Goal: Task Accomplishment & Management: Manage account settings

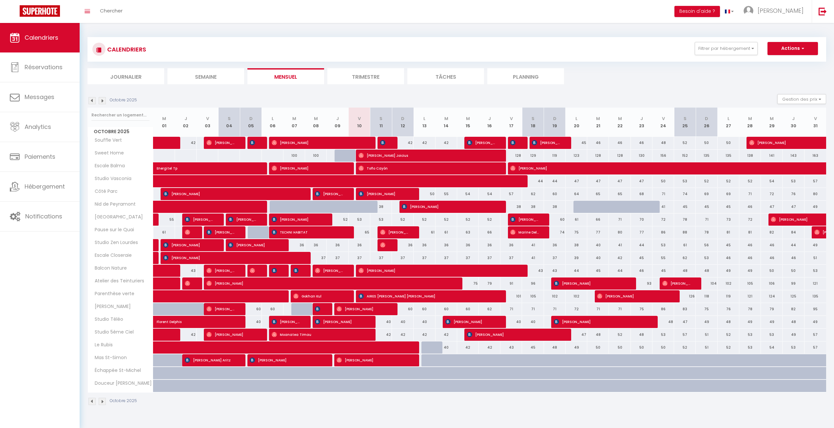
click at [425, 220] on div "52" at bounding box center [425, 219] width 22 height 12
type input "52"
select select "1"
type input "Lun 13 Octobre 2025"
type input "Mar 14 Octobre 2025"
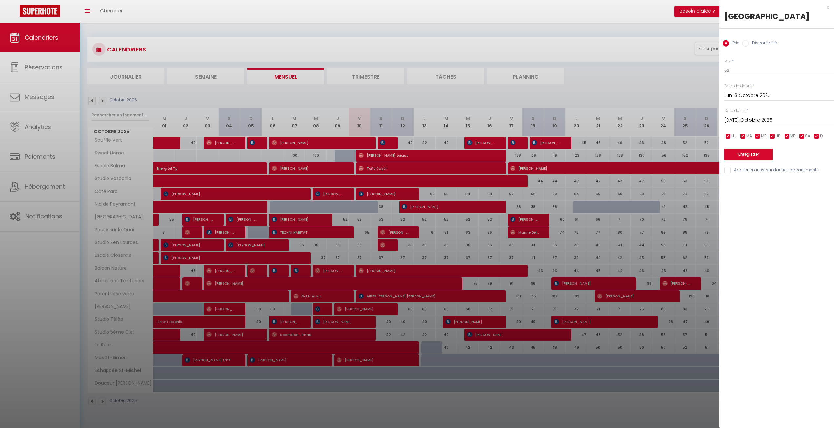
click at [757, 44] on label "Disponibilité" at bounding box center [763, 43] width 28 height 7
click at [749, 44] on input "Disponibilité" at bounding box center [745, 43] width 7 height 7
radio input "true"
radio input "false"
click at [749, 72] on select "Disponible Indisponible" at bounding box center [779, 71] width 110 height 12
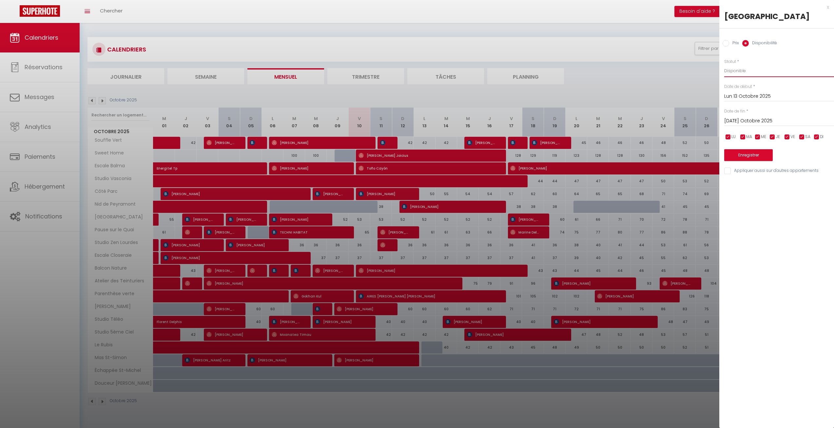
select select "0"
click at [724, 65] on select "Disponible Indisponible" at bounding box center [779, 71] width 110 height 12
click at [760, 118] on input "Mar 14 Octobre 2025" at bounding box center [779, 121] width 110 height 9
click at [770, 184] on span "15" at bounding box center [774, 184] width 14 height 13
type input "Mer 15 Octobre 2025"
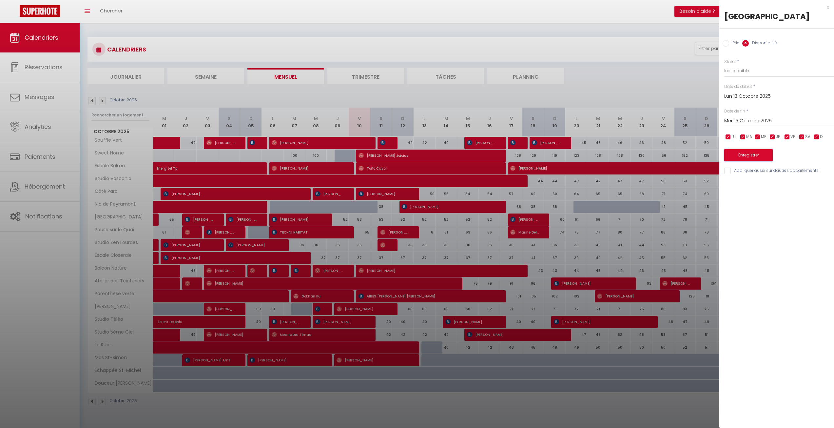
click at [763, 156] on button "Enregistrer" at bounding box center [748, 155] width 49 height 12
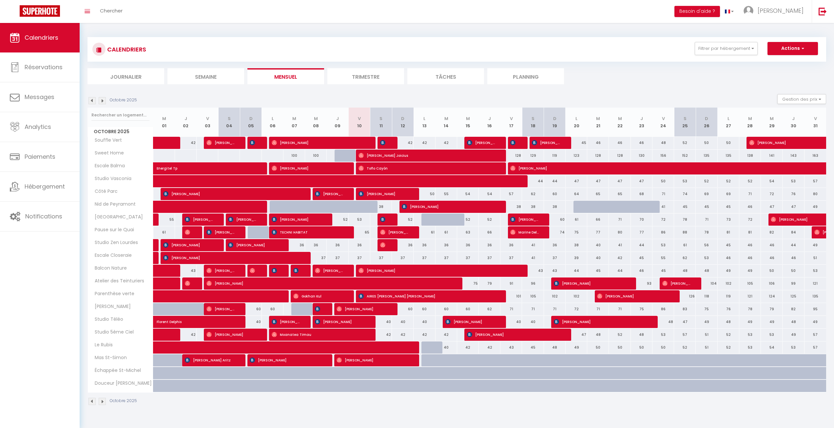
click at [354, 46] on div "CALENDRIERS Filtrer par hébergement Romuald Atelier des Teinturiers Perchoir Bo…" at bounding box center [456, 49] width 729 height 15
click at [416, 150] on span "Jean Gumel Joicius" at bounding box center [427, 155] width 137 height 12
select select "OK"
select select "0"
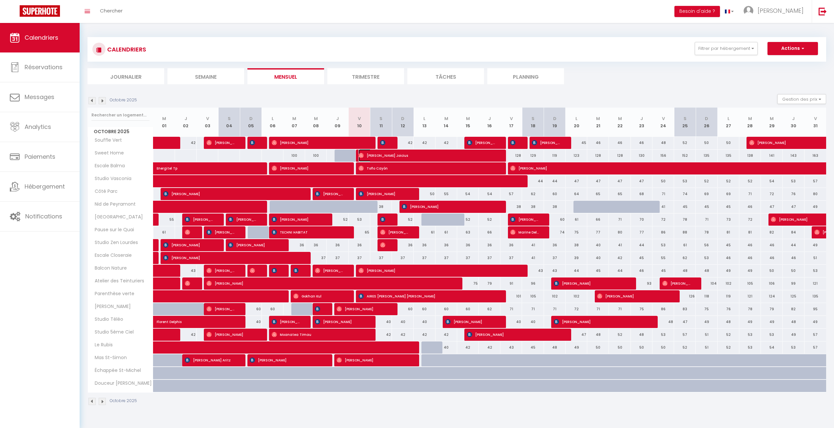
select select "0"
select select "1"
select select
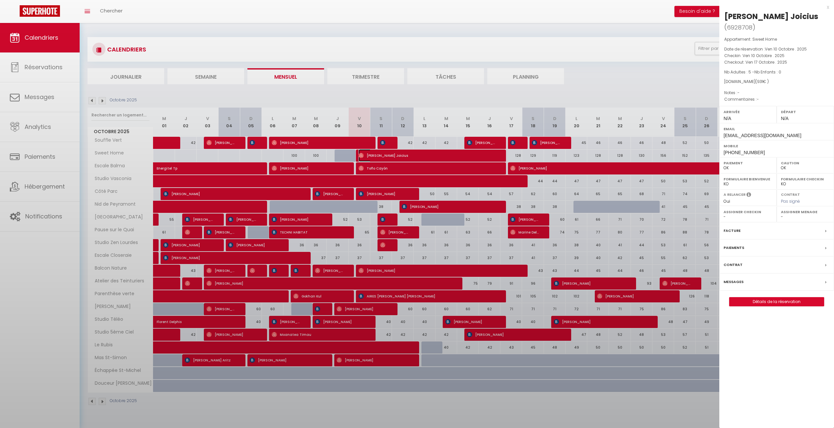
select select "46107"
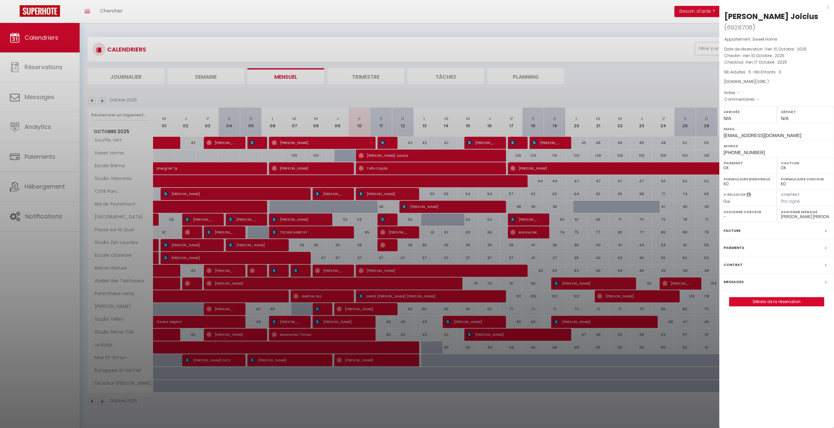
click at [761, 282] on div "Messages" at bounding box center [777, 281] width 115 height 17
click at [761, 282] on div at bounding box center [417, 214] width 834 height 428
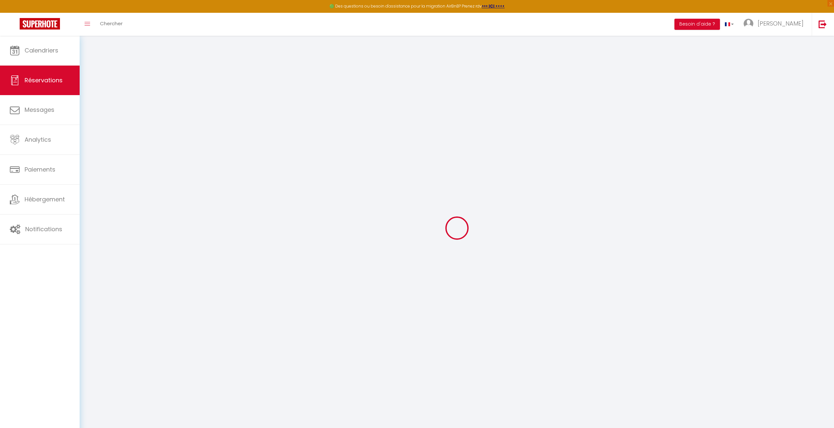
select select
checkbox input "false"
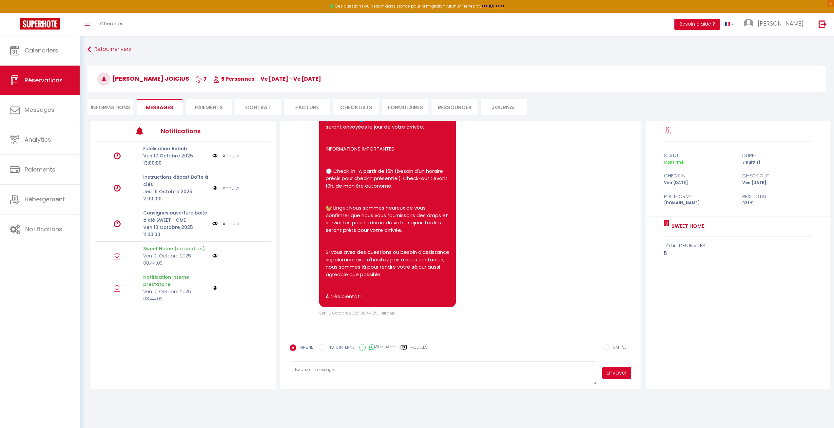
click at [104, 123] on div "Notifications" at bounding box center [183, 131] width 176 height 20
click at [106, 113] on li "Informations" at bounding box center [111, 107] width 46 height 16
select select
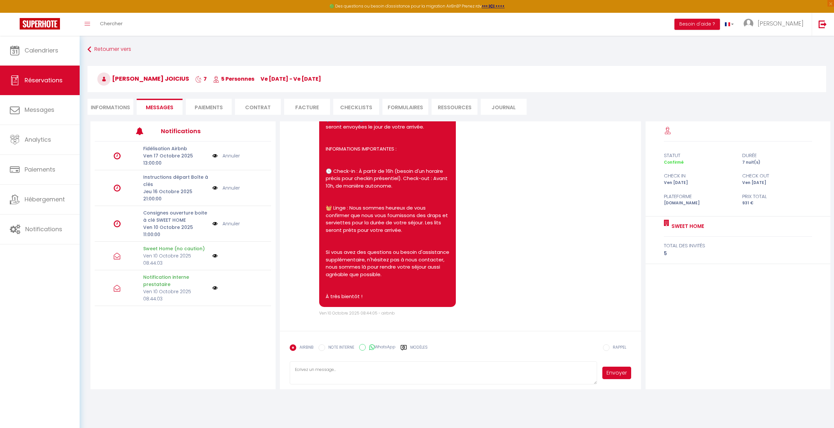
select select
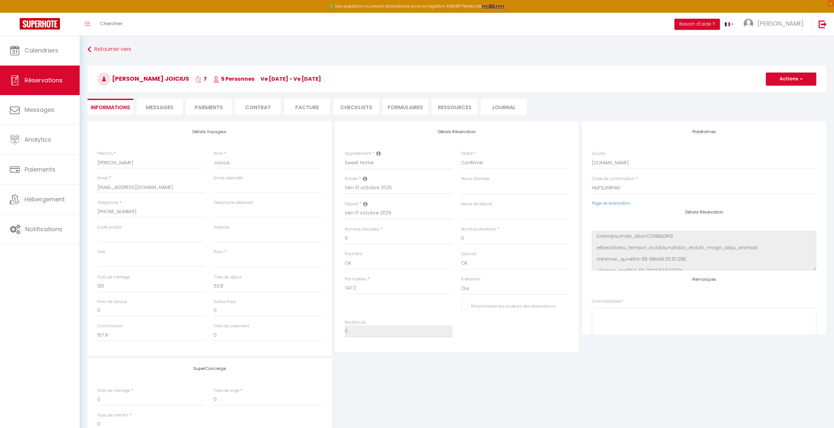
select select
checkbox input "false"
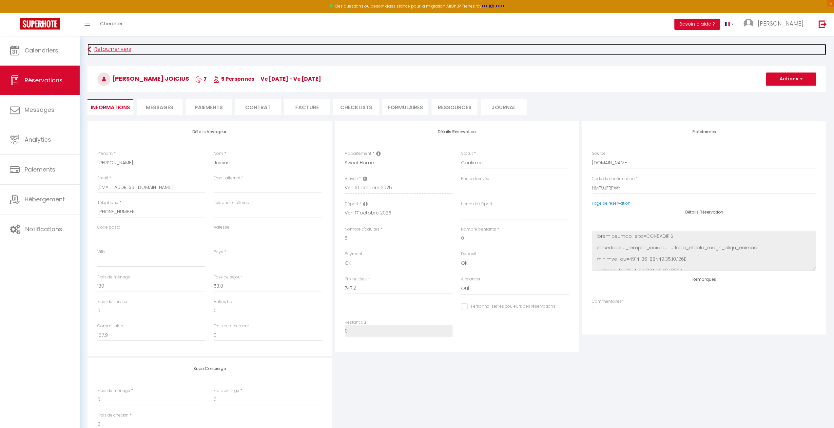
click at [107, 46] on link "Retourner vers" at bounding box center [457, 50] width 739 height 12
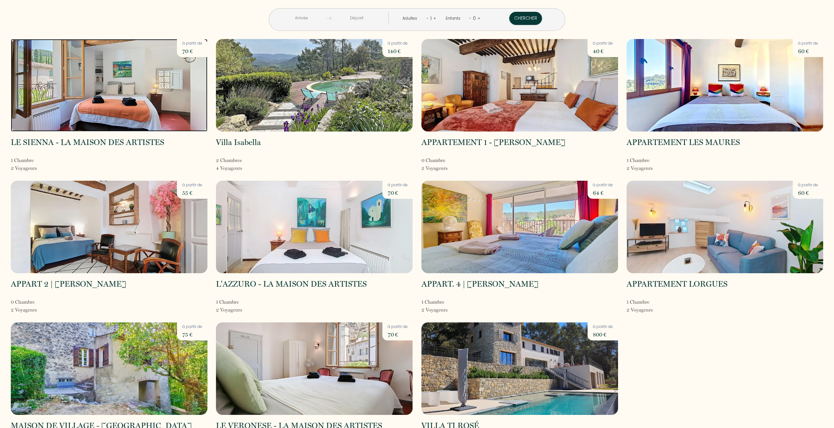
click at [59, 113] on img at bounding box center [109, 85] width 197 height 92
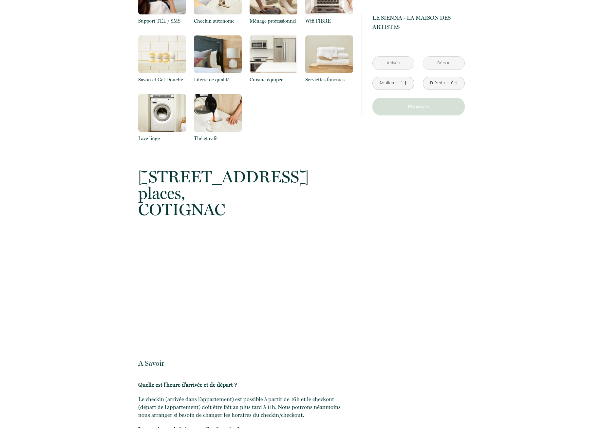
scroll to position [459, 0]
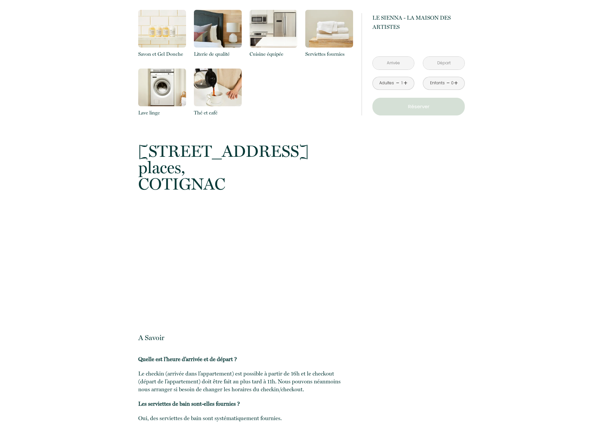
click at [242, 154] on span "4 rue des deux places," at bounding box center [245, 159] width 215 height 33
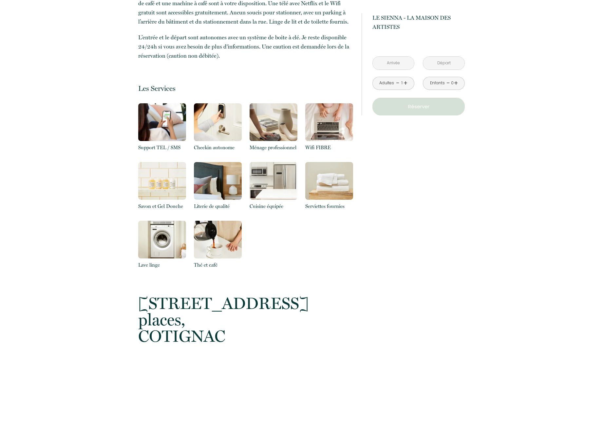
scroll to position [295, 0]
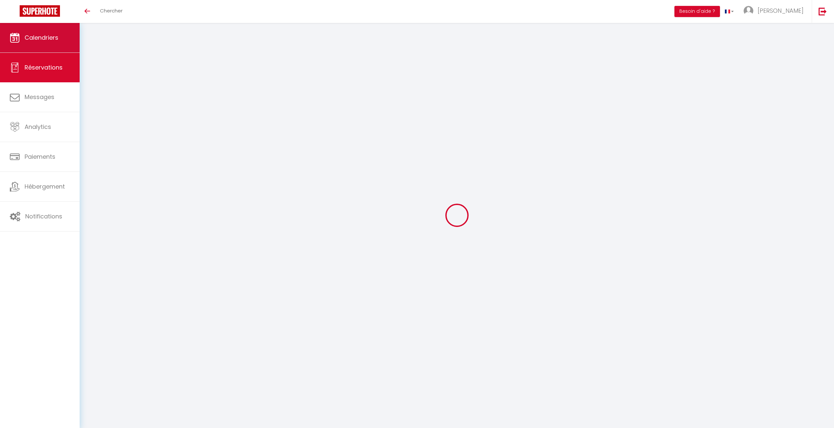
click at [55, 46] on link "Calendriers" at bounding box center [40, 38] width 80 height 30
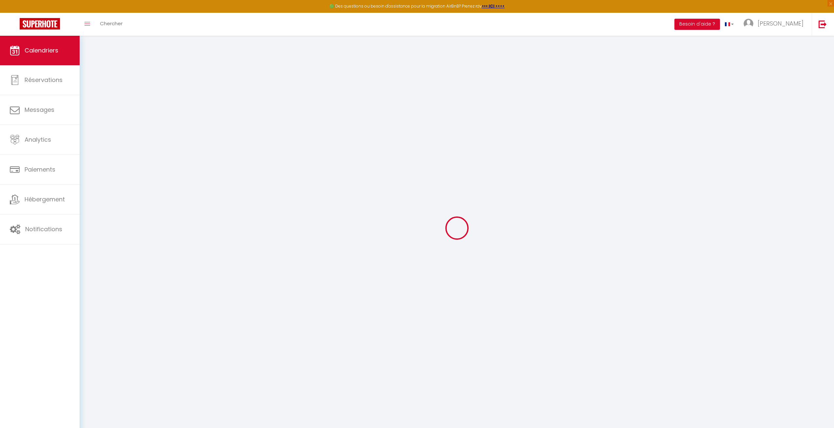
click at [55, 46] on link "Calendriers" at bounding box center [40, 51] width 80 height 30
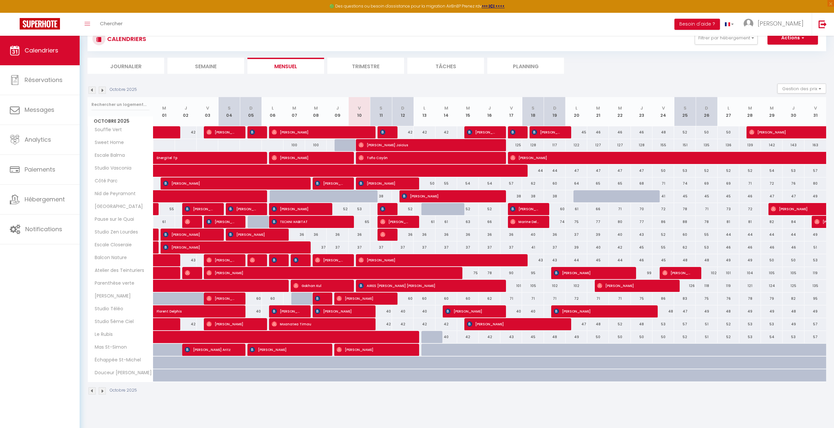
scroll to position [36, 0]
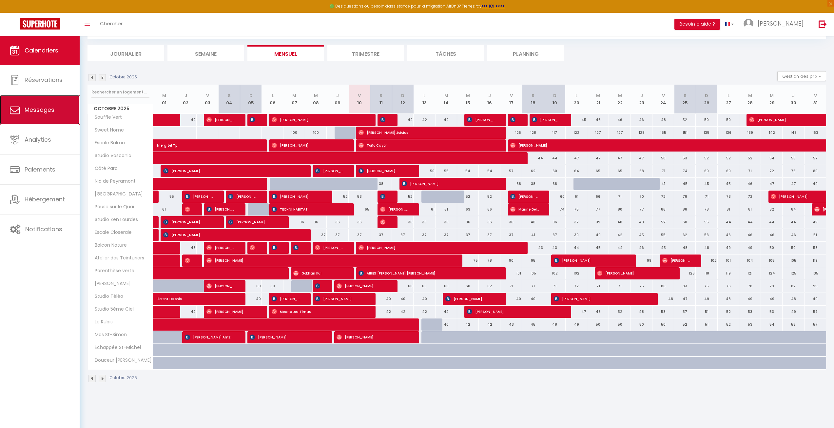
click at [46, 116] on link "Messages" at bounding box center [40, 110] width 80 height 30
select select "message"
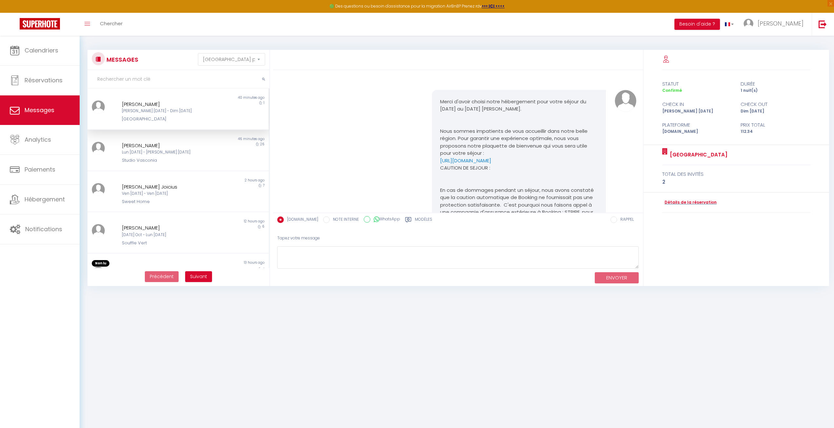
scroll to position [406, 0]
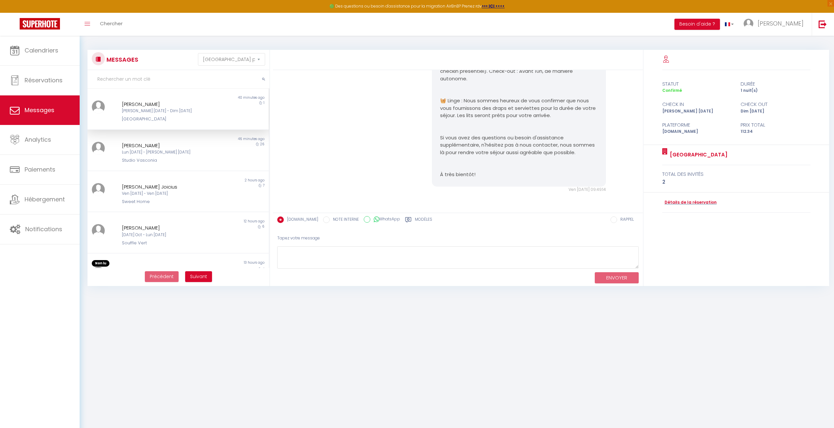
click at [221, 368] on body "🟢 Des questions ou besoin d'assistance pour la migration AirBnB? Prenez rdv >>>…" at bounding box center [417, 250] width 834 height 428
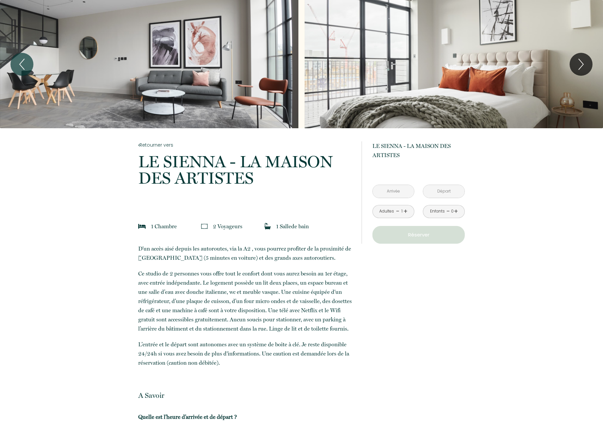
scroll to position [148, 0]
